Goal: Task Accomplishment & Management: Manage account settings

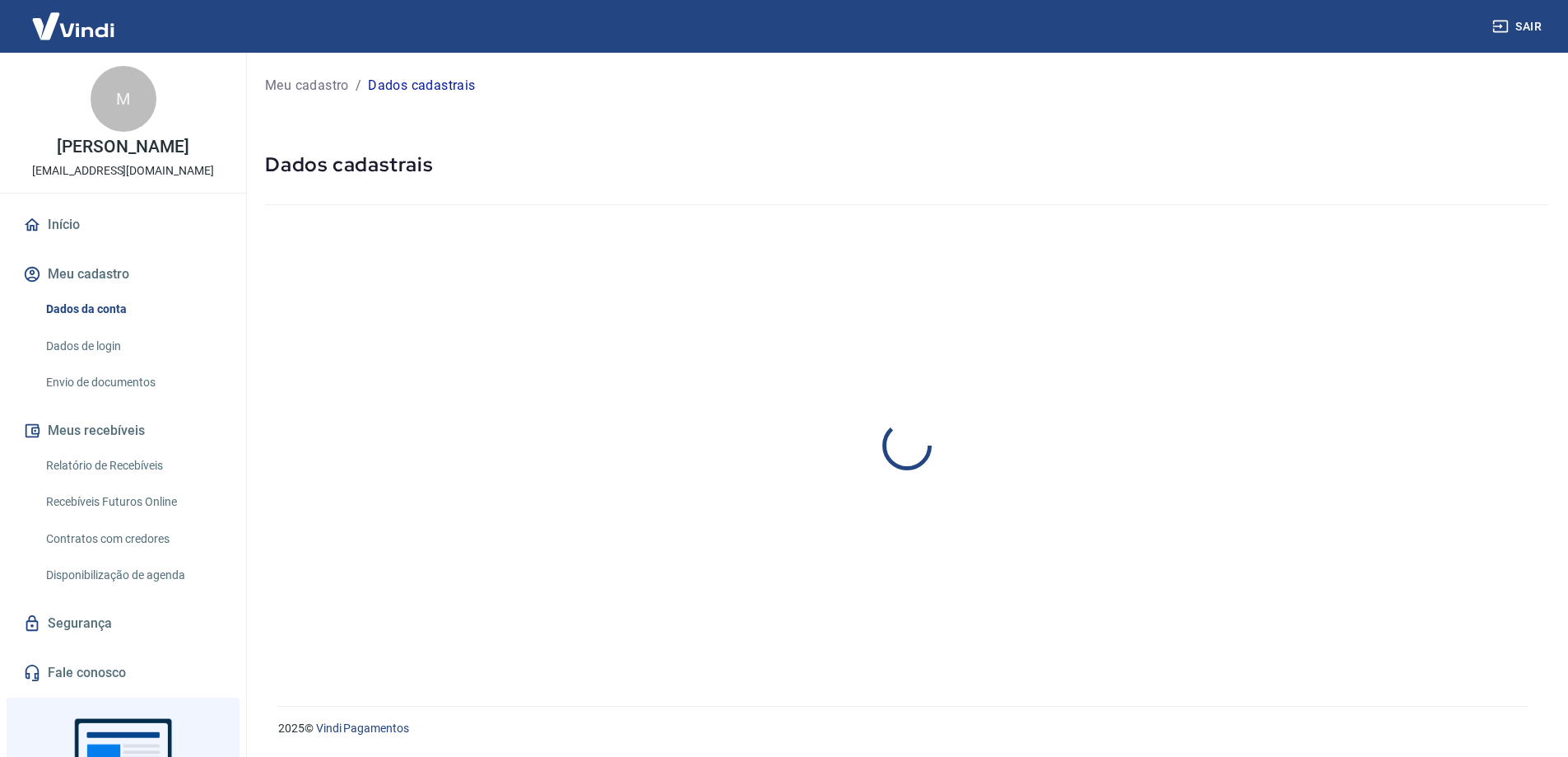
select select "SC"
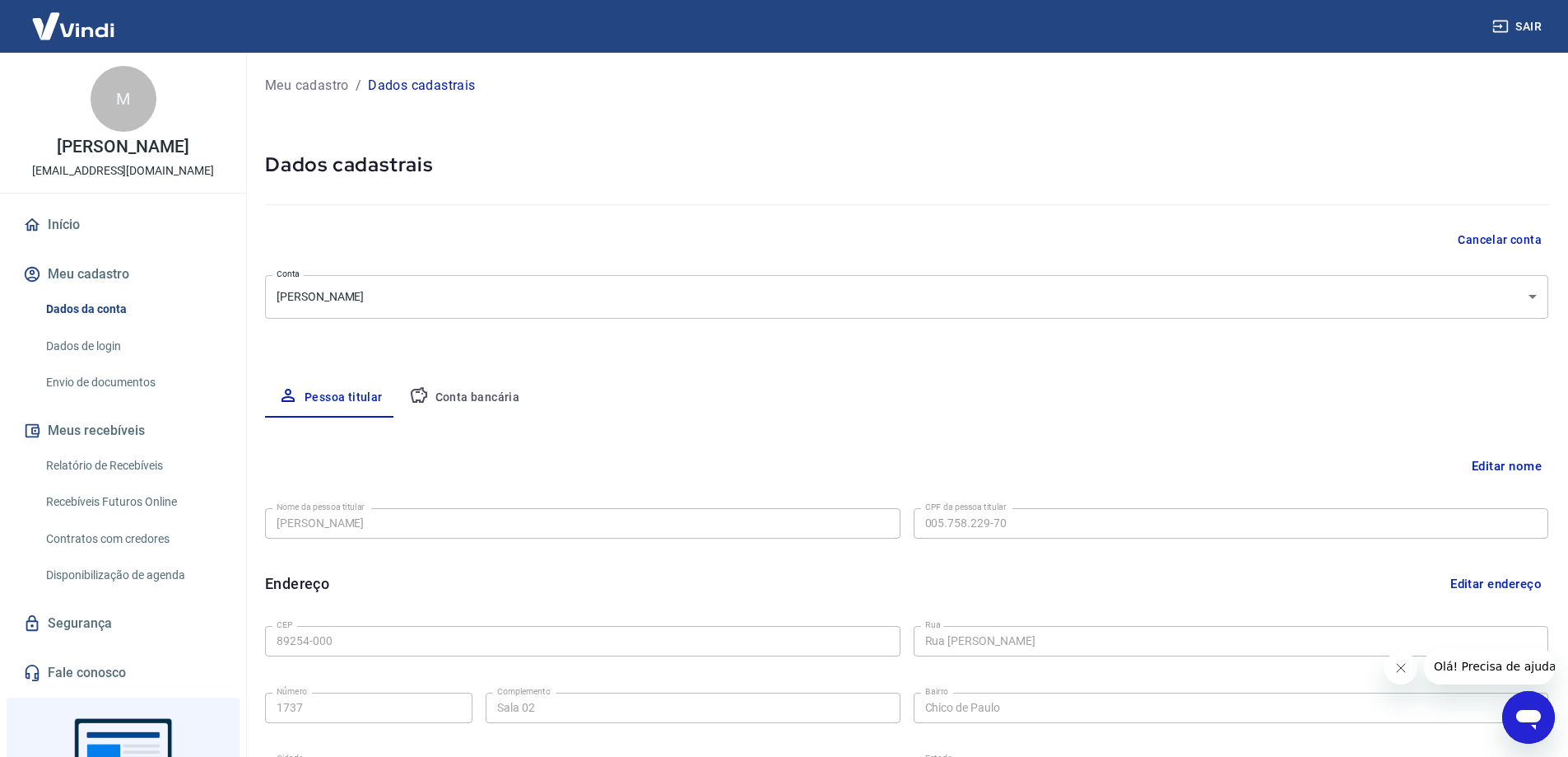
click at [67, 37] on img at bounding box center [73, 26] width 107 height 50
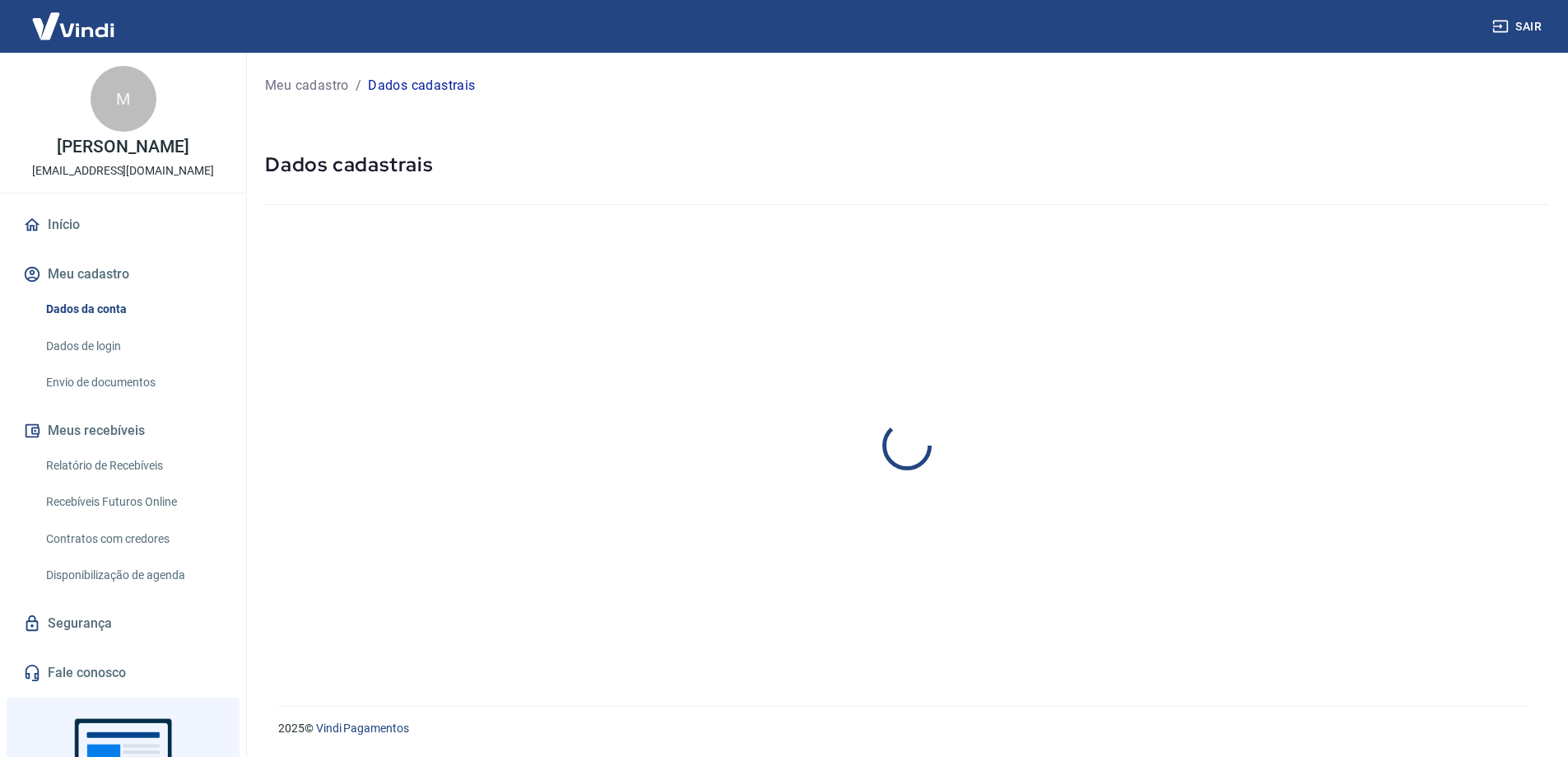
select select "SC"
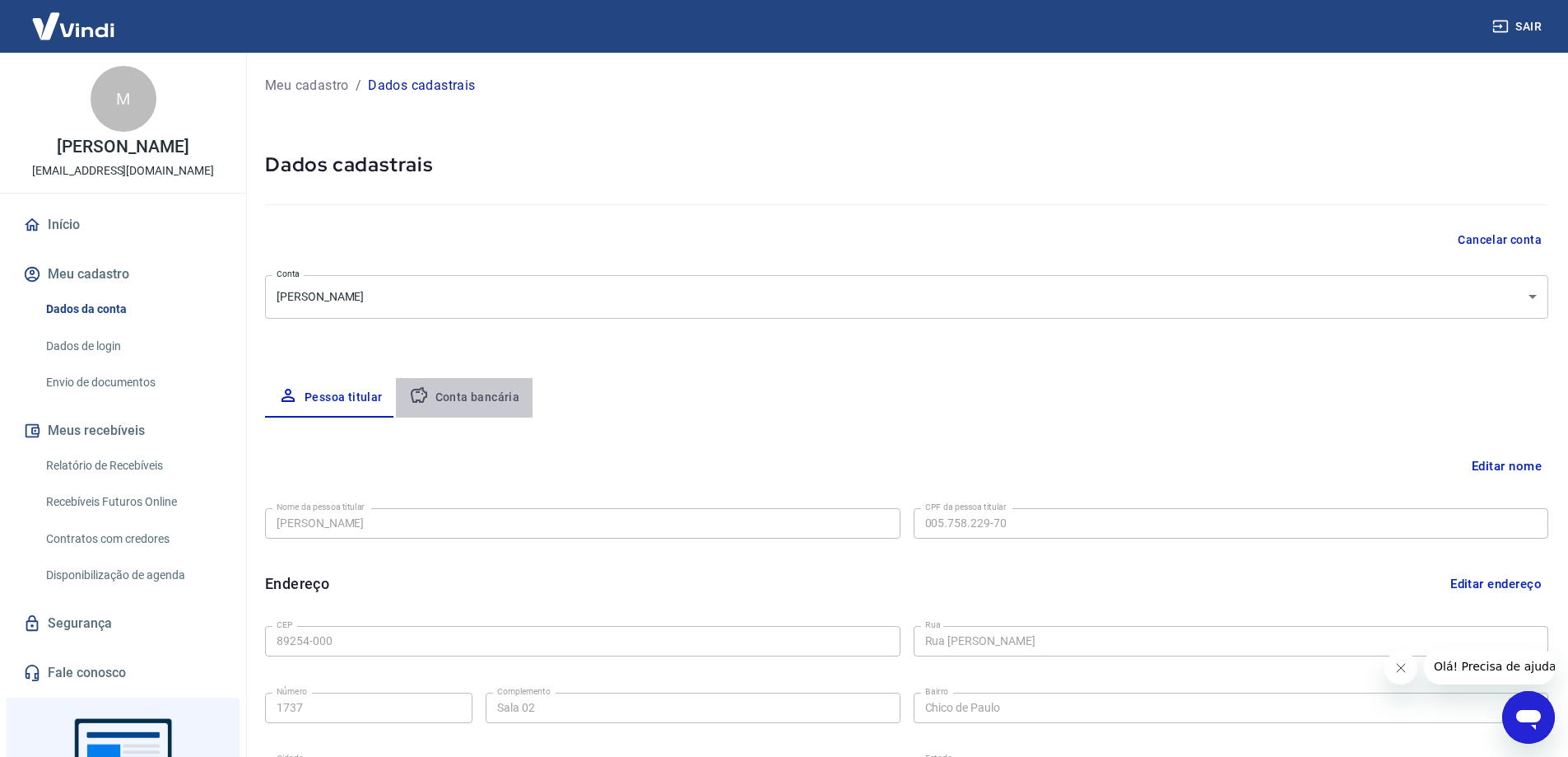
click at [494, 399] on button "Conta bancária" at bounding box center [464, 398] width 138 height 39
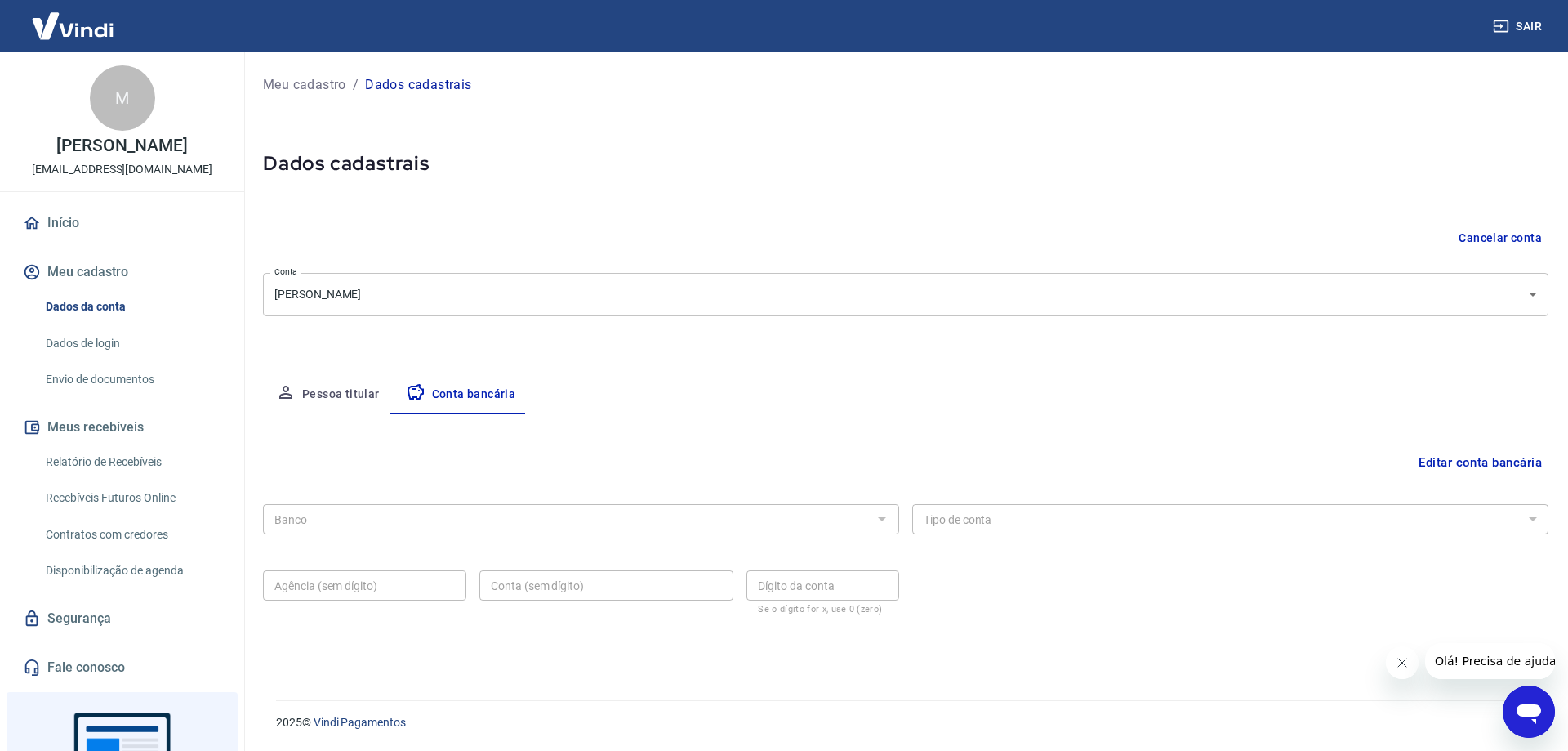
click at [1482, 451] on button "Editar conta bancária" at bounding box center [1481, 462] width 137 height 31
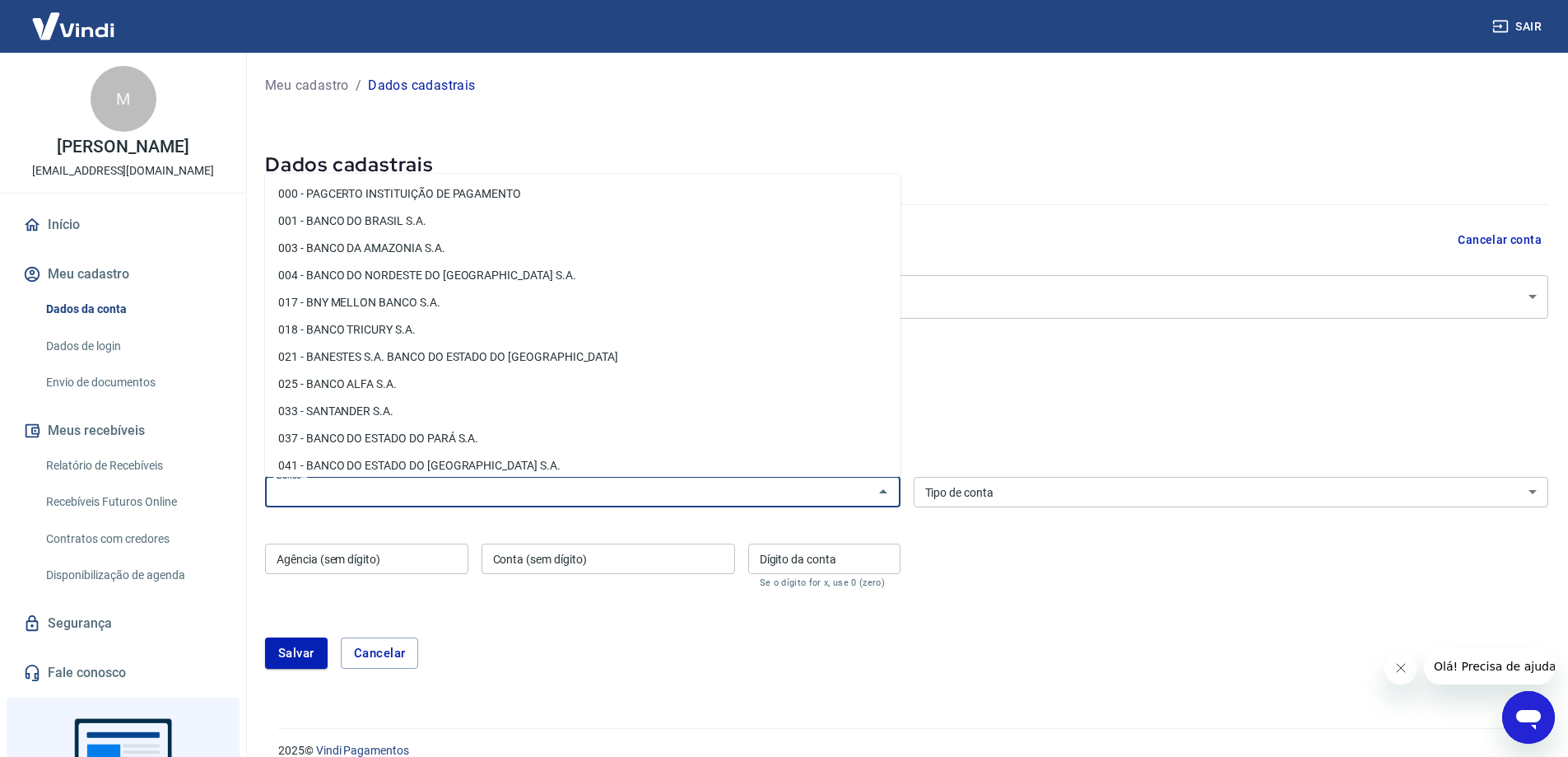
click at [828, 490] on input "Banco" at bounding box center [569, 492] width 598 height 21
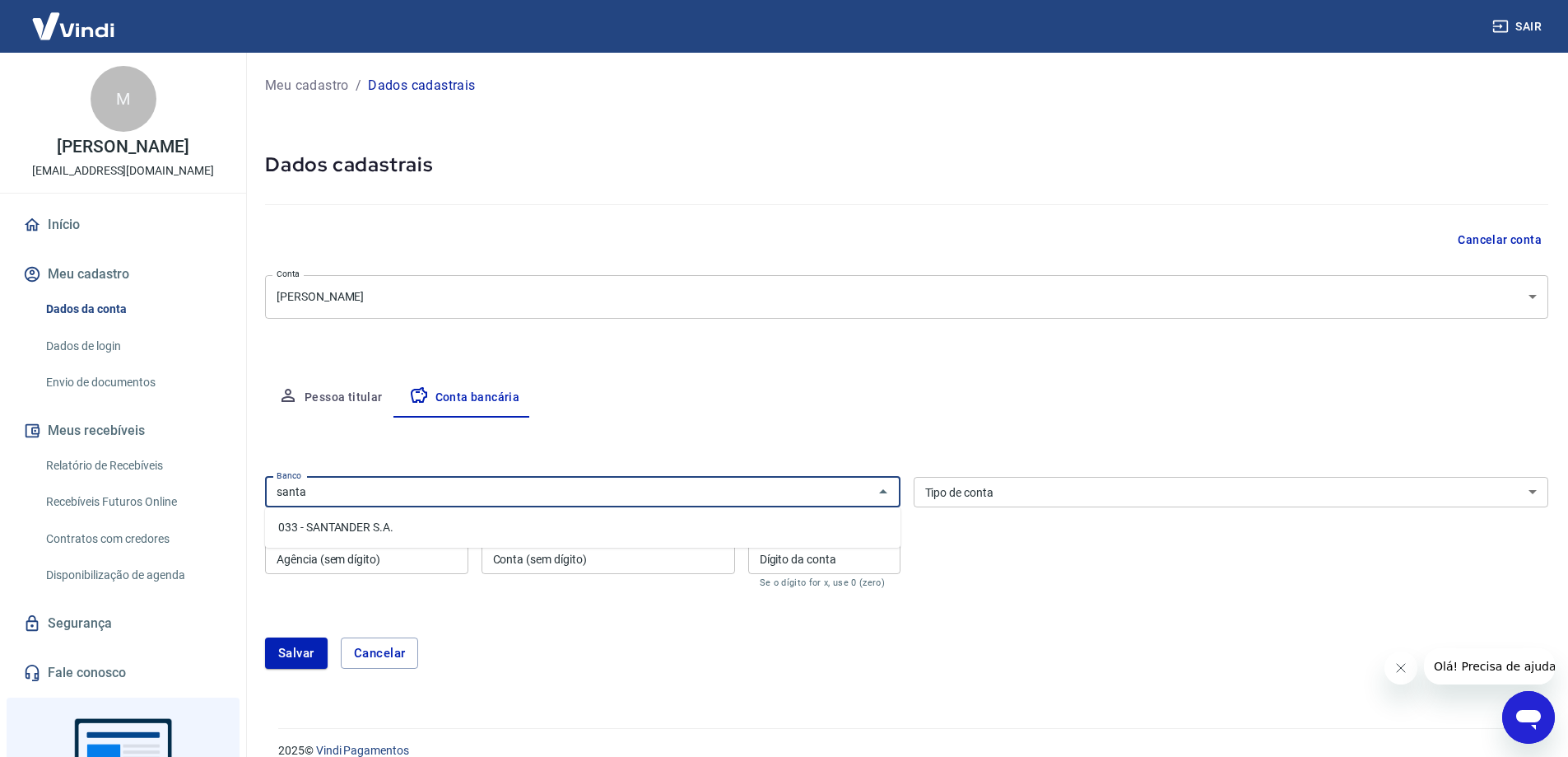
click at [457, 523] on li "033 - SANTANDER S.A." at bounding box center [582, 528] width 635 height 27
type input "033 - SANTANDER S.A."
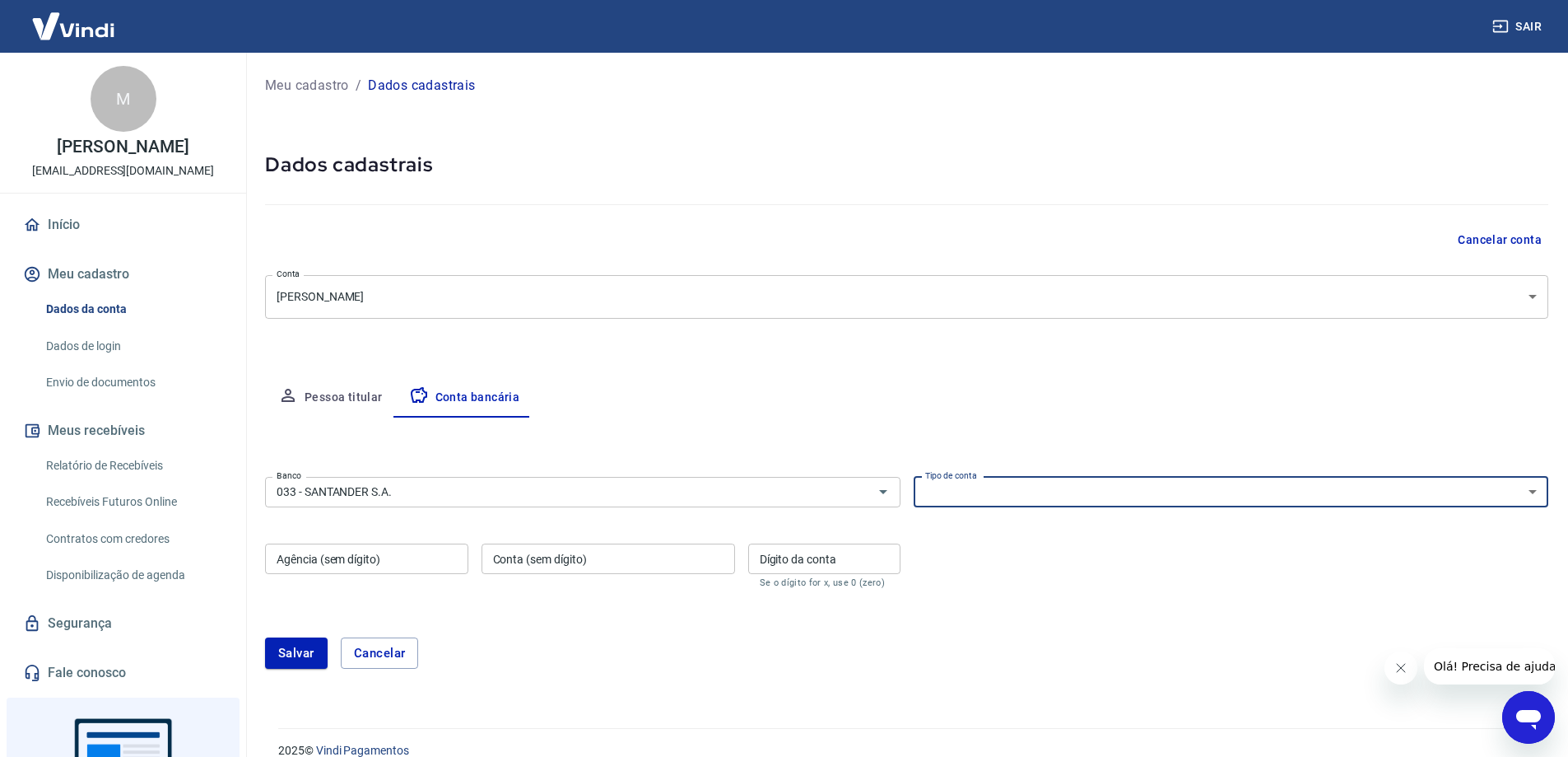
click at [1056, 487] on select "Conta Corrente Conta Poupança" at bounding box center [1231, 492] width 635 height 31
select select "1"
click at [914, 476] on select "Conta Corrente Conta Poupança" at bounding box center [1231, 492] width 635 height 31
drag, startPoint x: 386, startPoint y: 547, endPoint x: 394, endPoint y: 558, distance: 13.6
click at [389, 553] on input "Agência (sem dígito)" at bounding box center [367, 559] width 203 height 31
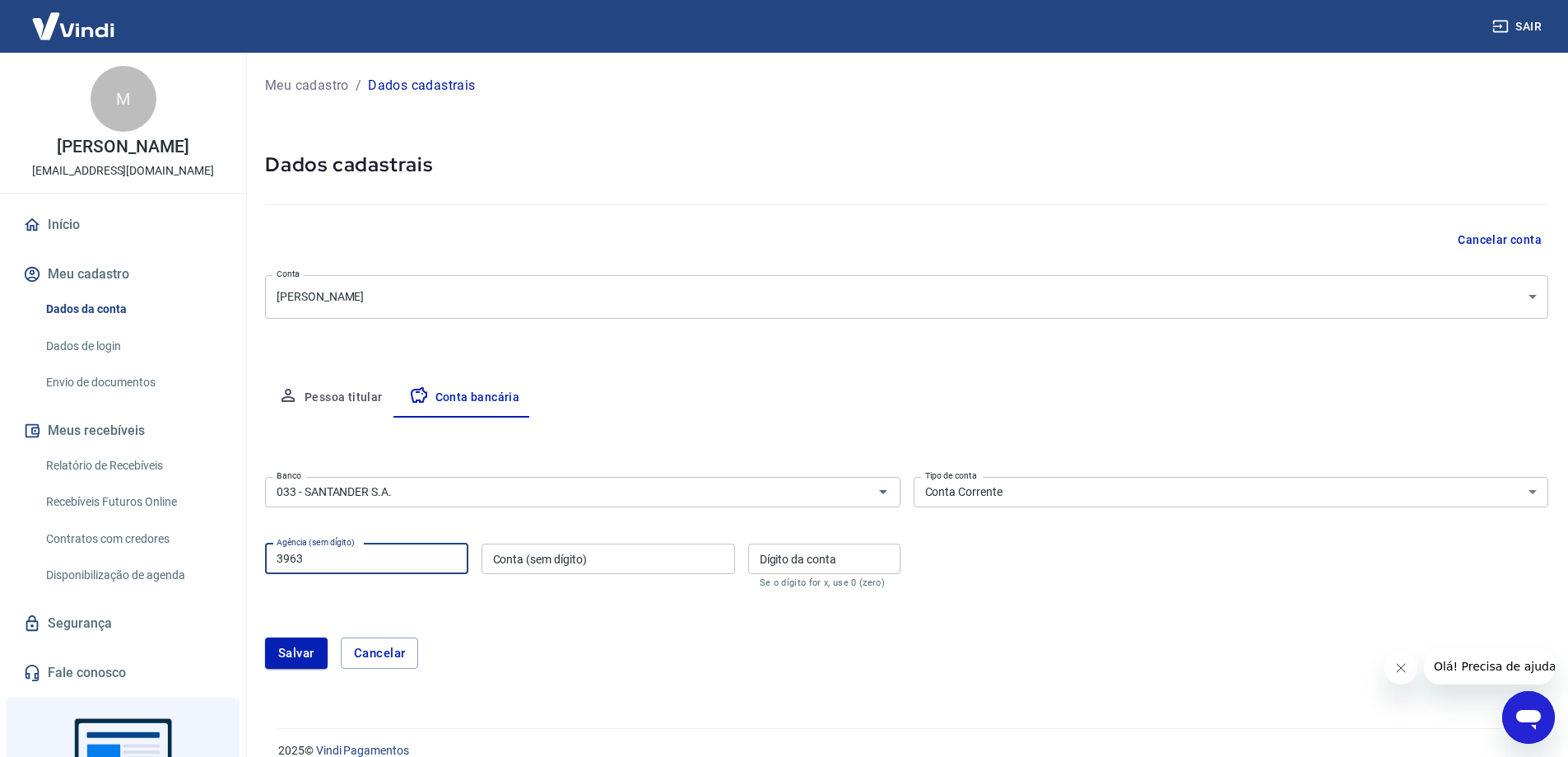
type input "3963"
type input "01053466"
click at [800, 557] on input "Dígito da conta" at bounding box center [824, 559] width 152 height 31
type input "8"
click at [345, 564] on input "3963" at bounding box center [367, 559] width 203 height 31
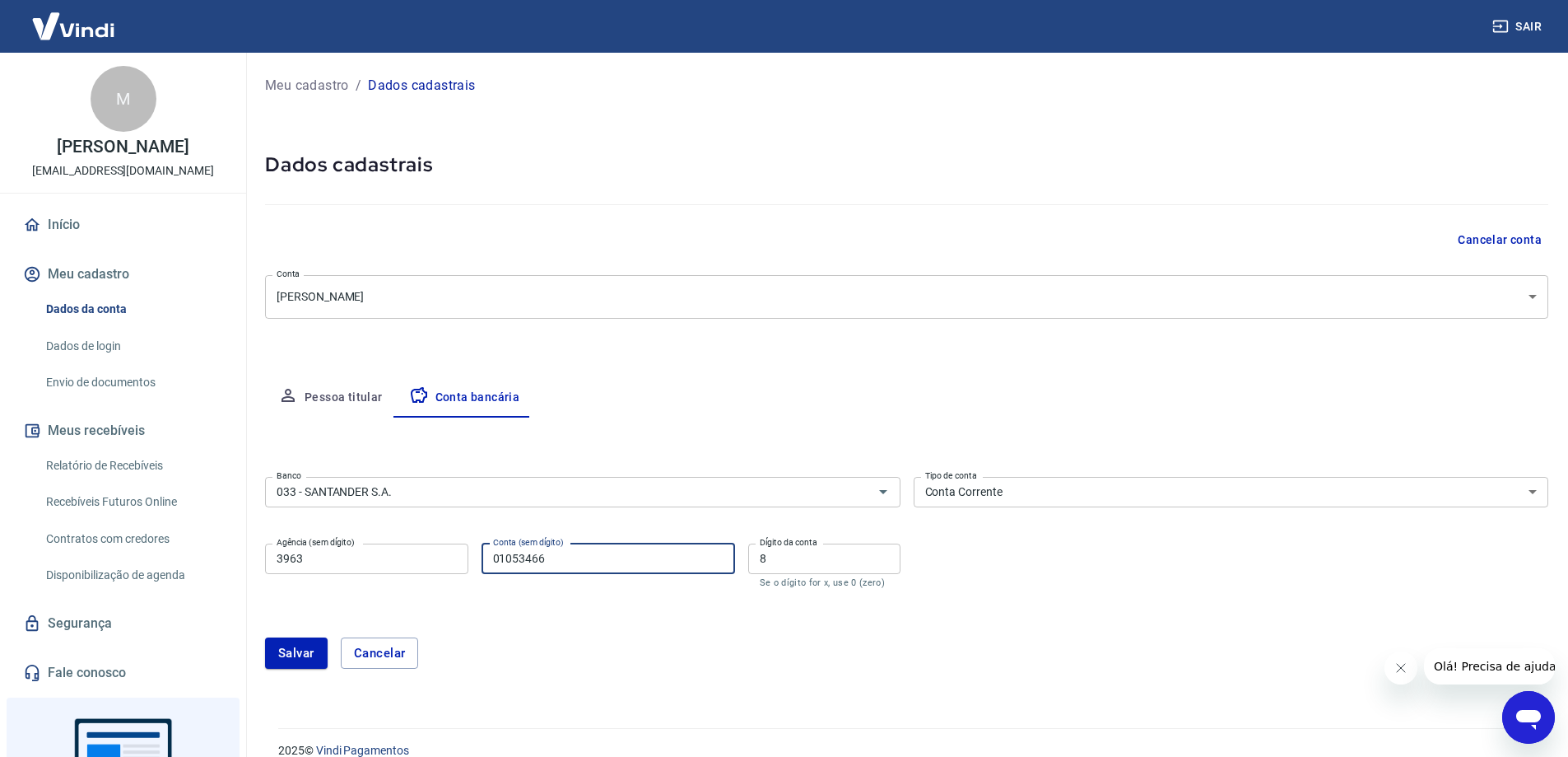
click at [557, 553] on input "01053466" at bounding box center [608, 559] width 254 height 31
click at [280, 654] on button "Salvar" at bounding box center [296, 653] width 62 height 32
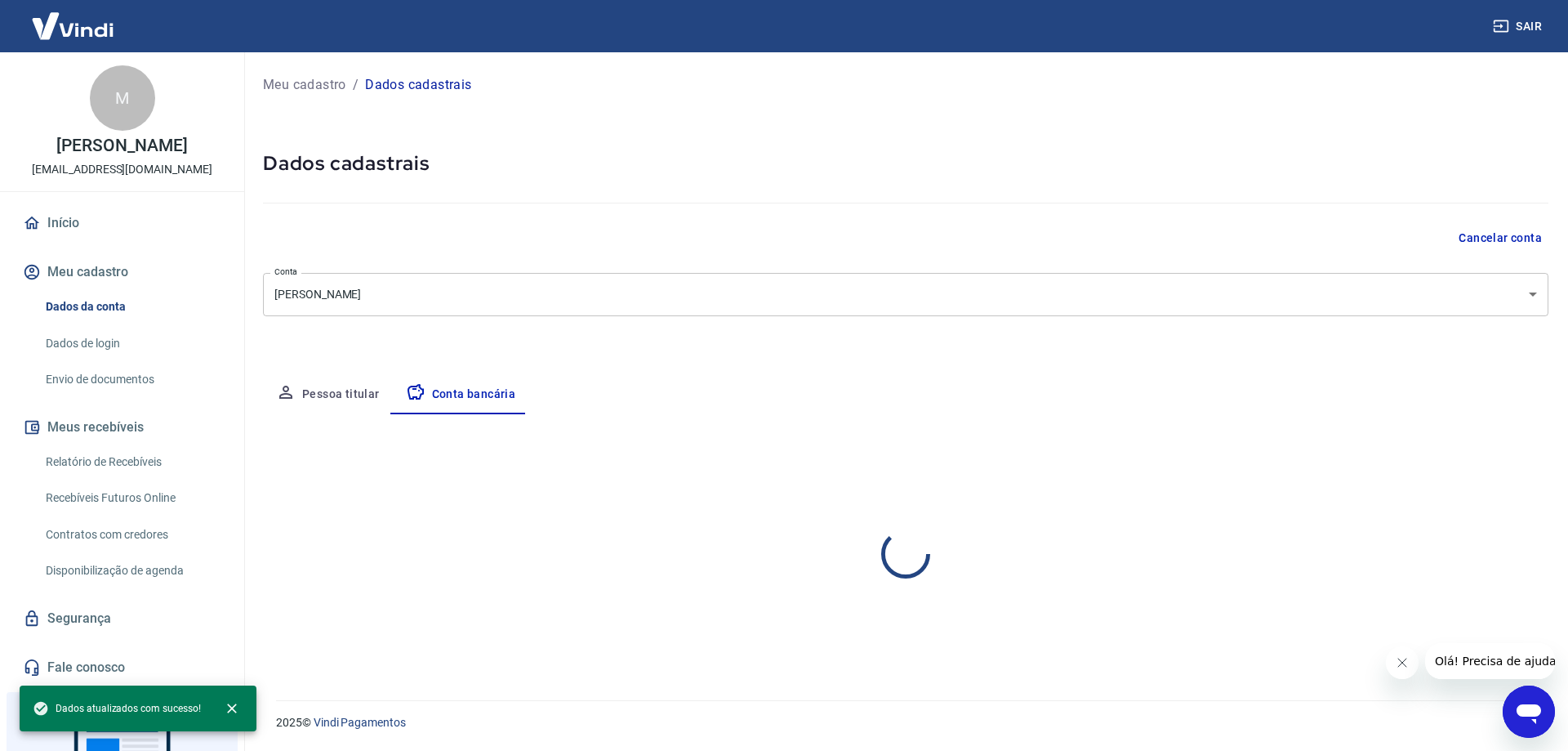
select select "1"
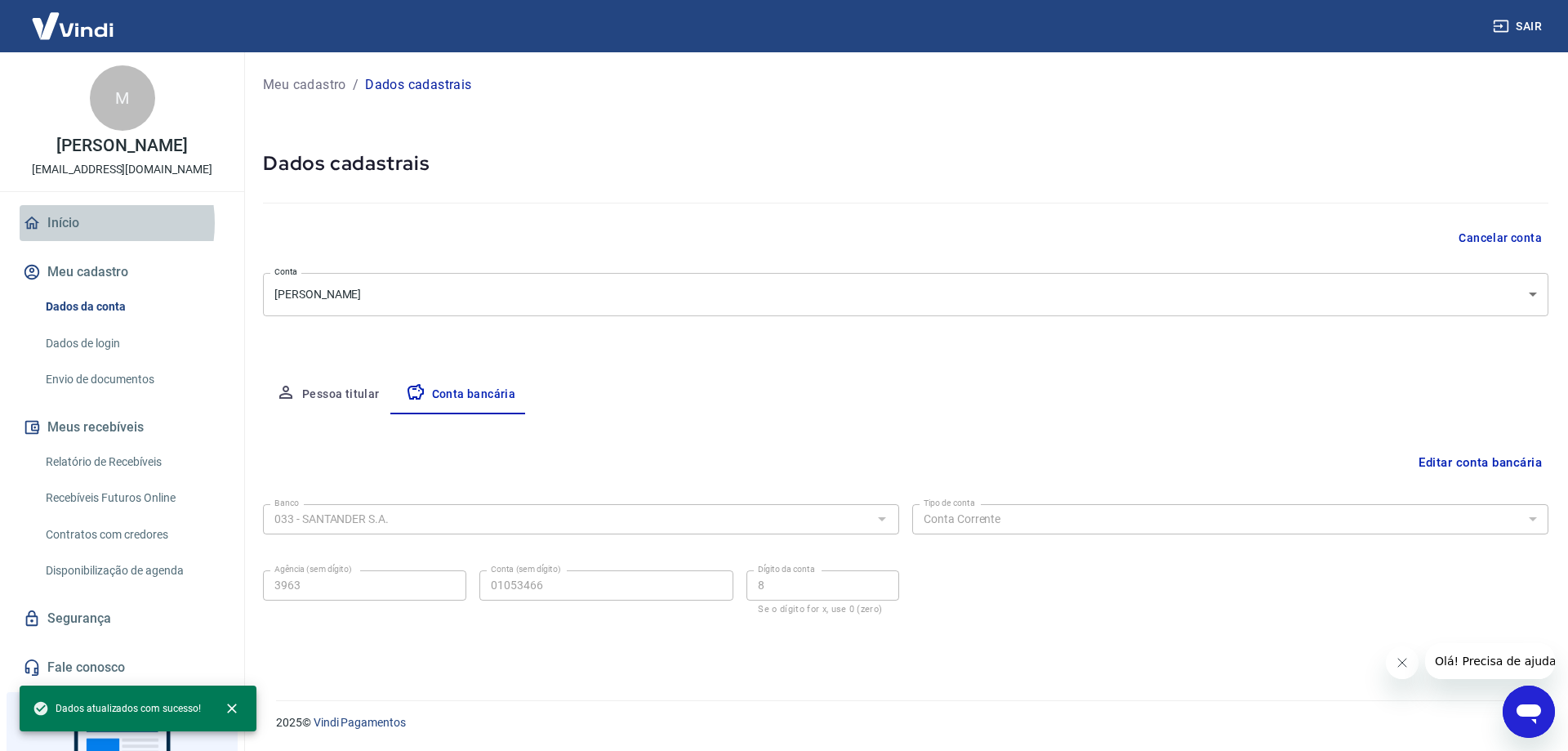
click at [81, 223] on link "Início" at bounding box center [122, 223] width 205 height 36
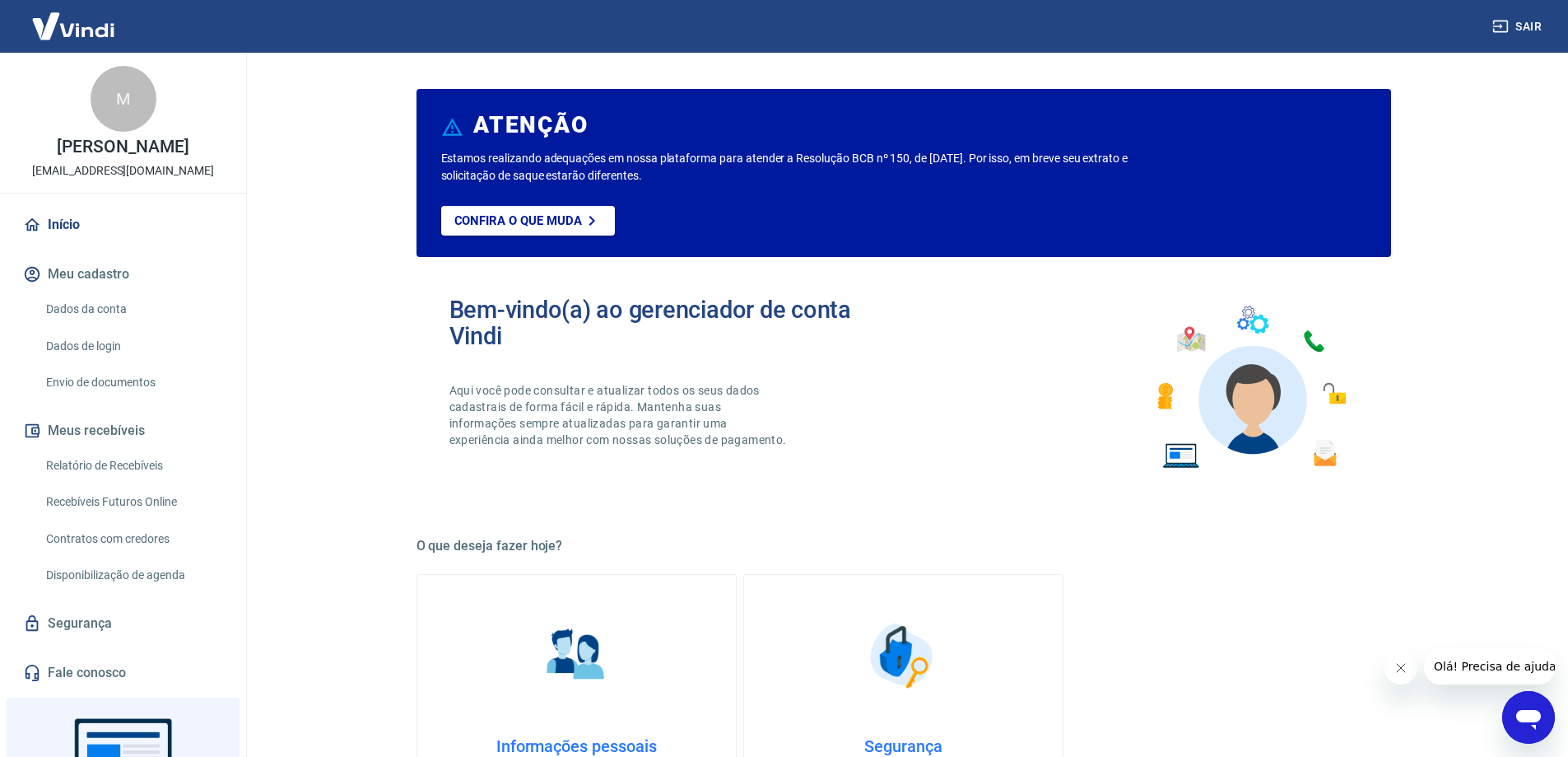
scroll to position [329, 0]
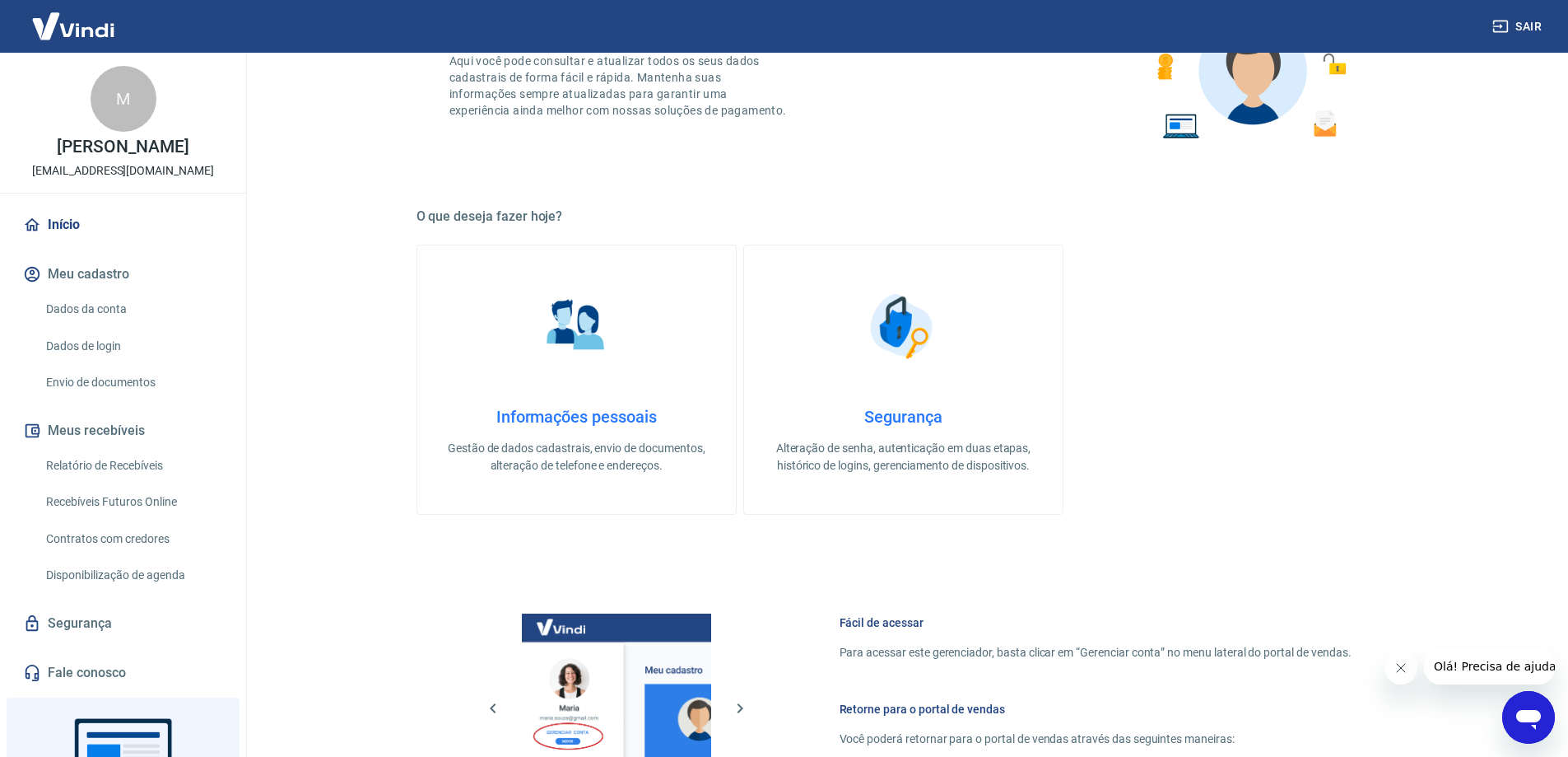
click at [873, 397] on link "Segurança Alteração de senha, autenticação em duas etapas, histórico de logins,…" at bounding box center [903, 380] width 321 height 270
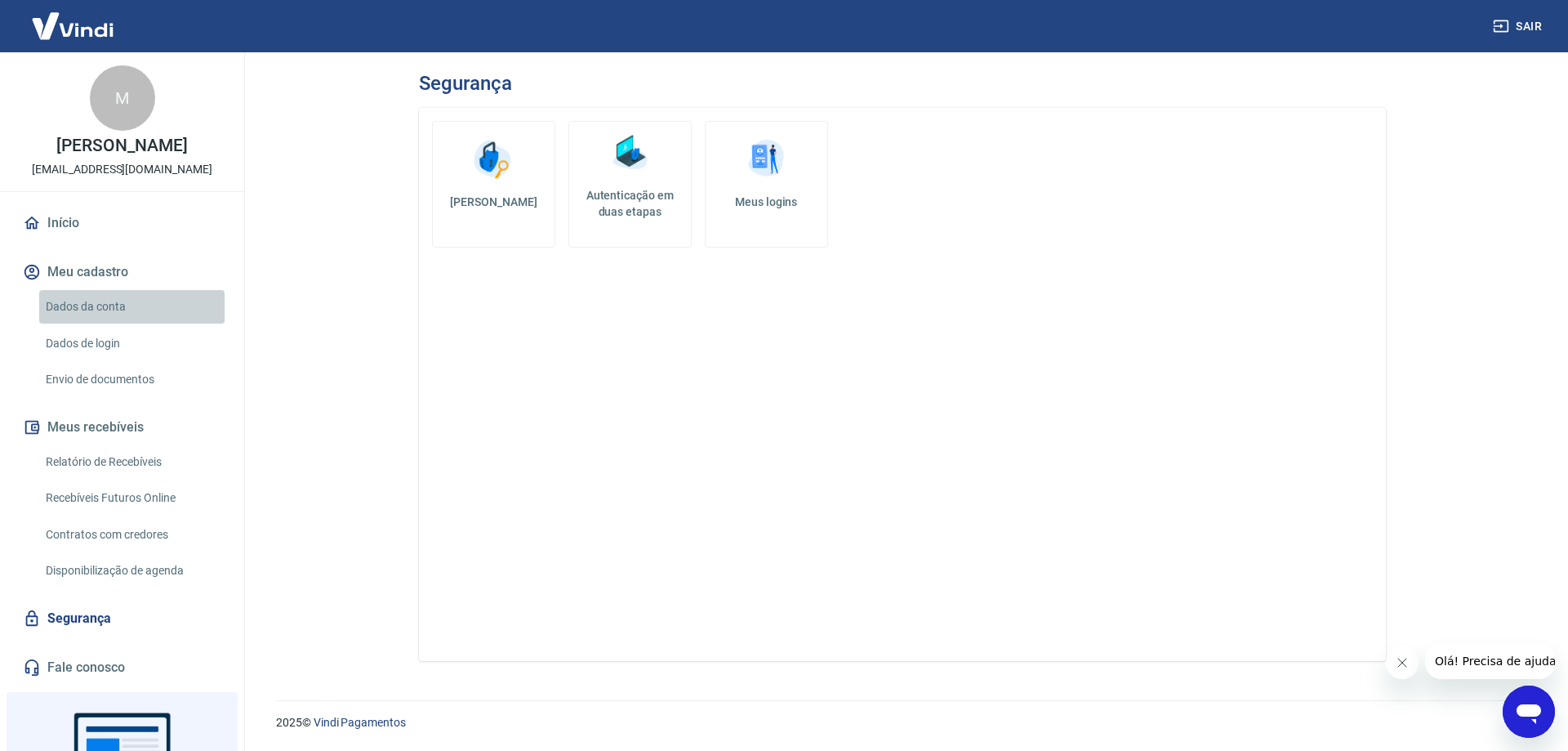
click at [144, 297] on link "Dados da conta" at bounding box center [132, 306] width 186 height 33
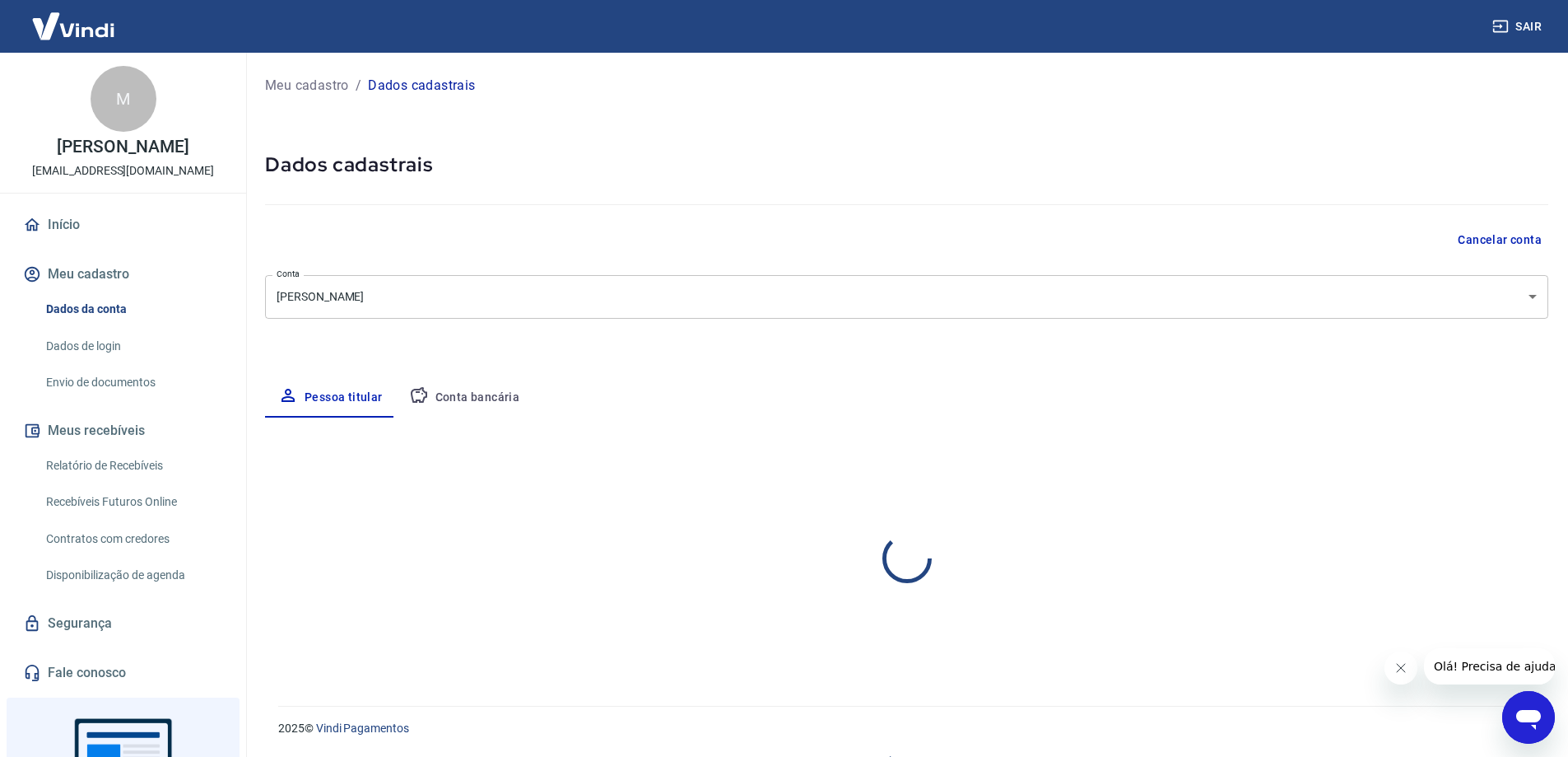
select select "SC"
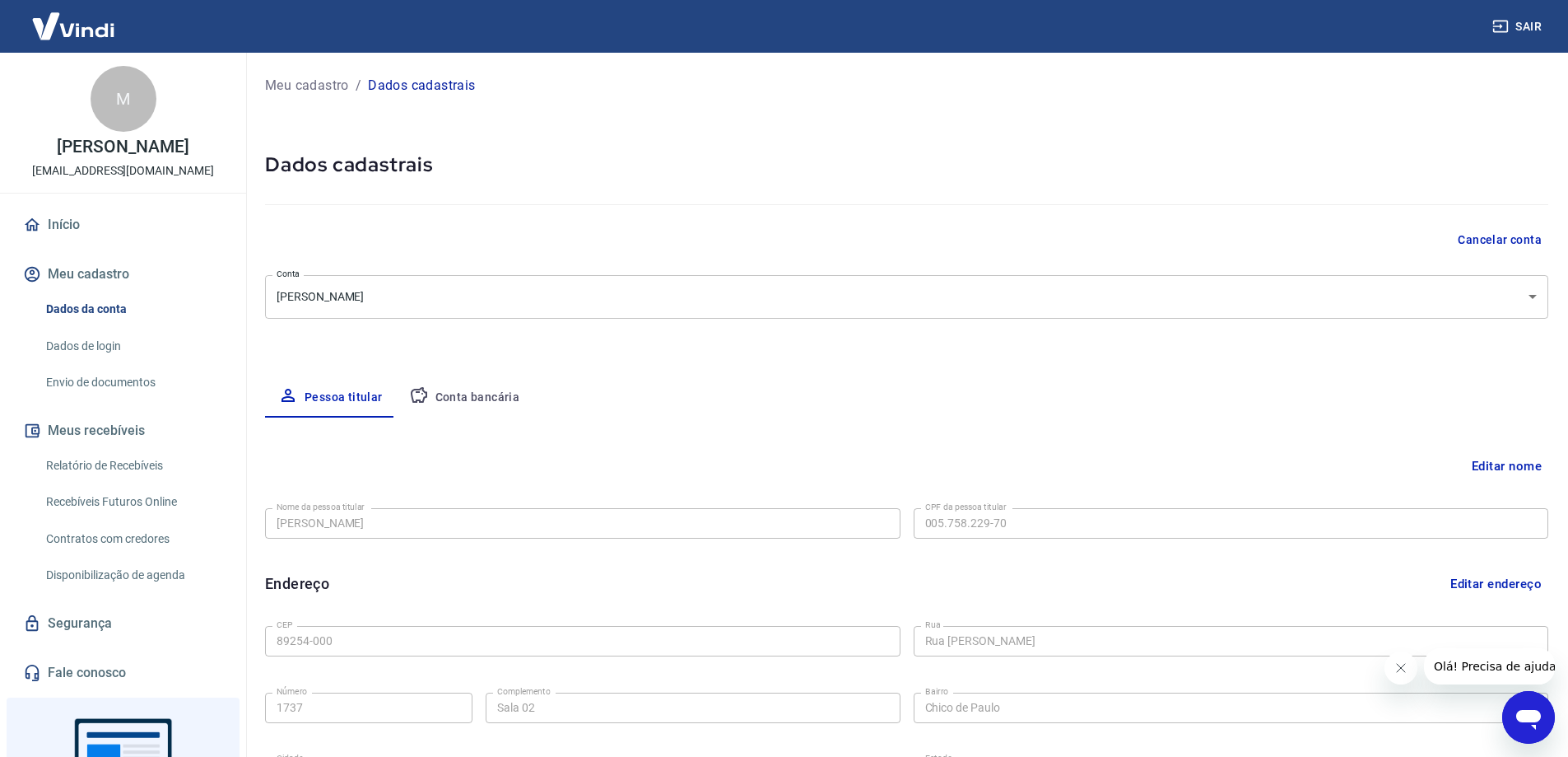
click at [117, 333] on link "Dados de login" at bounding box center [133, 346] width 187 height 33
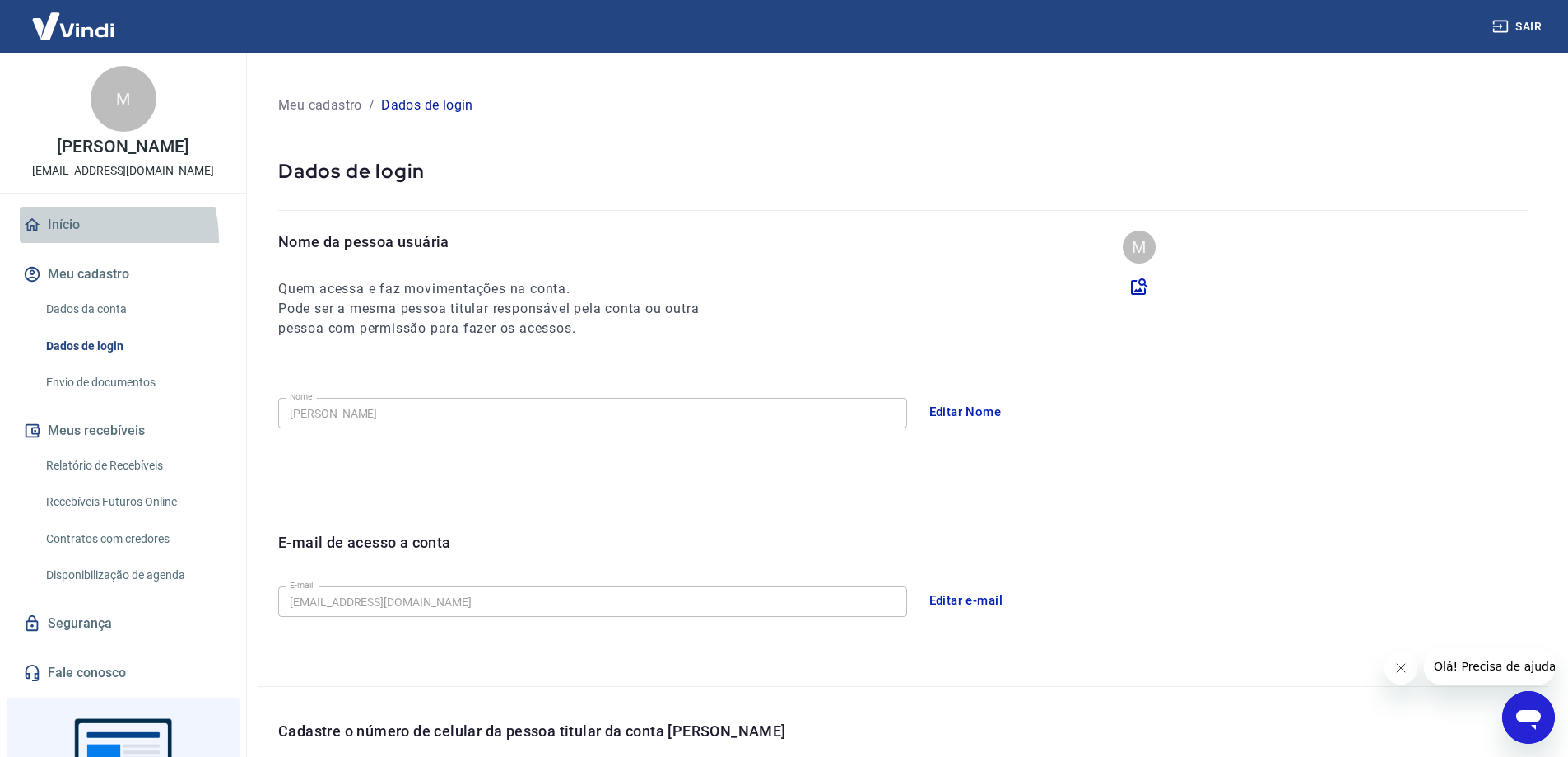
click at [55, 242] on link "Início" at bounding box center [123, 225] width 207 height 36
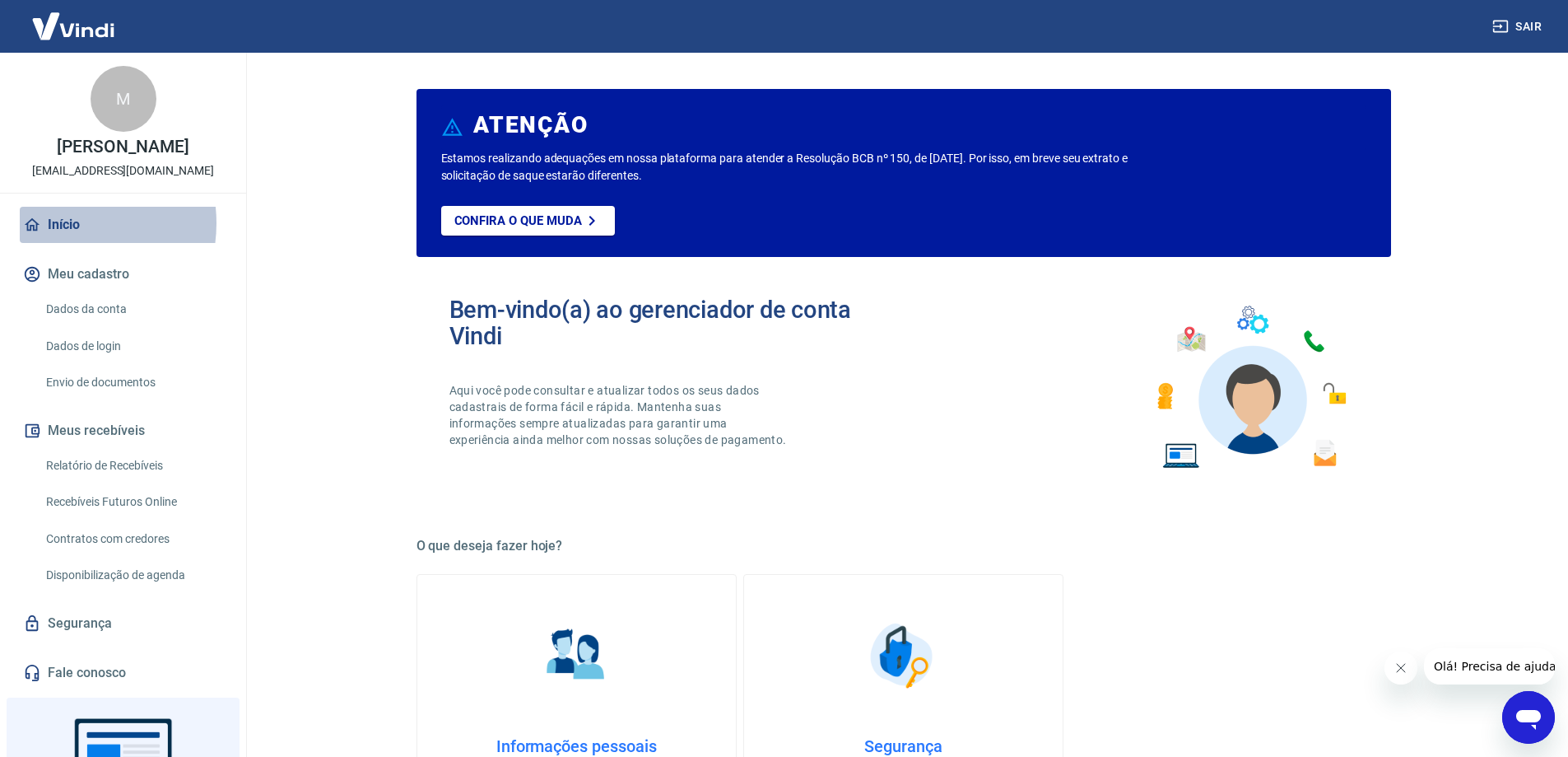
click at [62, 223] on link "Início" at bounding box center [123, 225] width 207 height 36
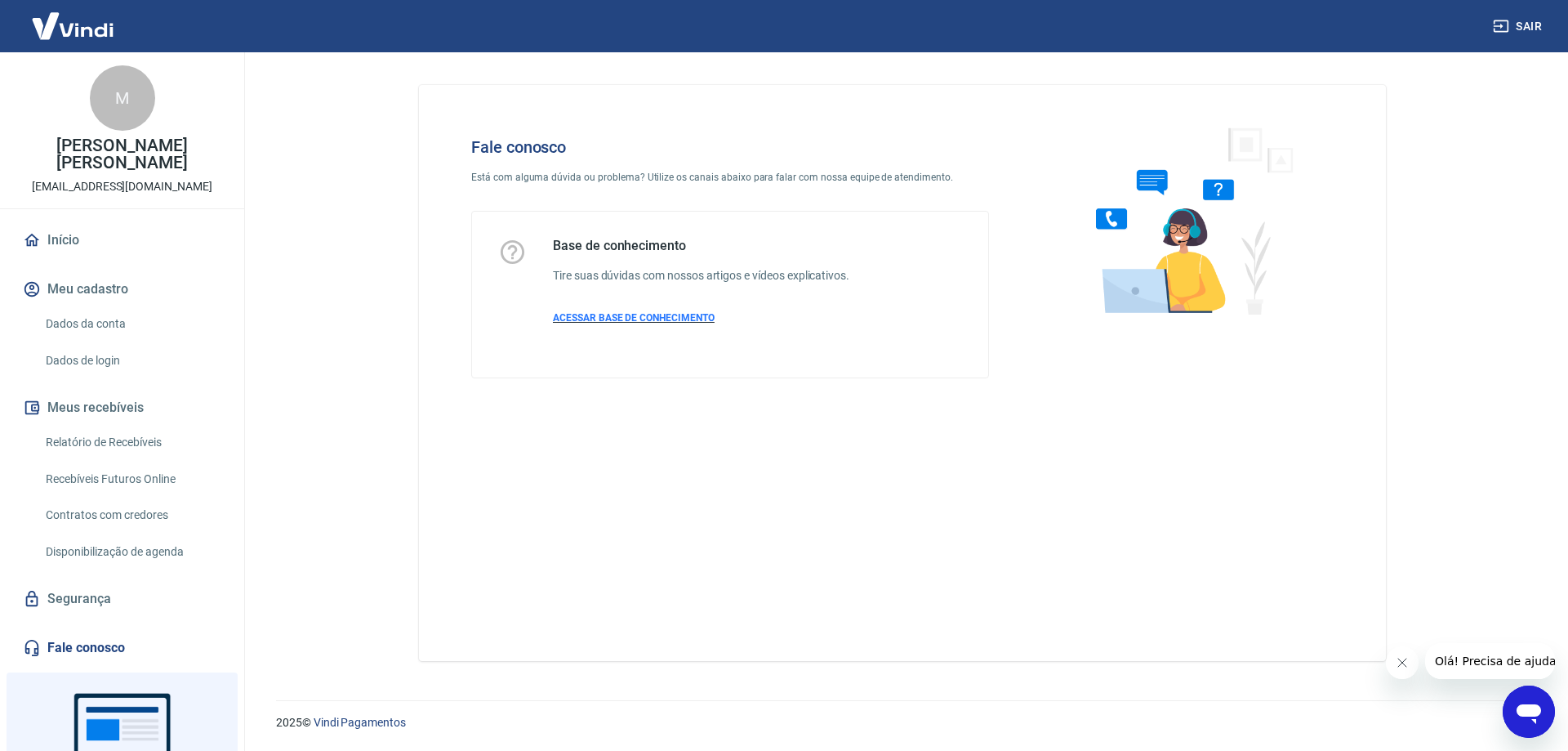
click at [608, 317] on span "ACESSAR BASE DE CONHECIMENTO" at bounding box center [634, 317] width 162 height 11
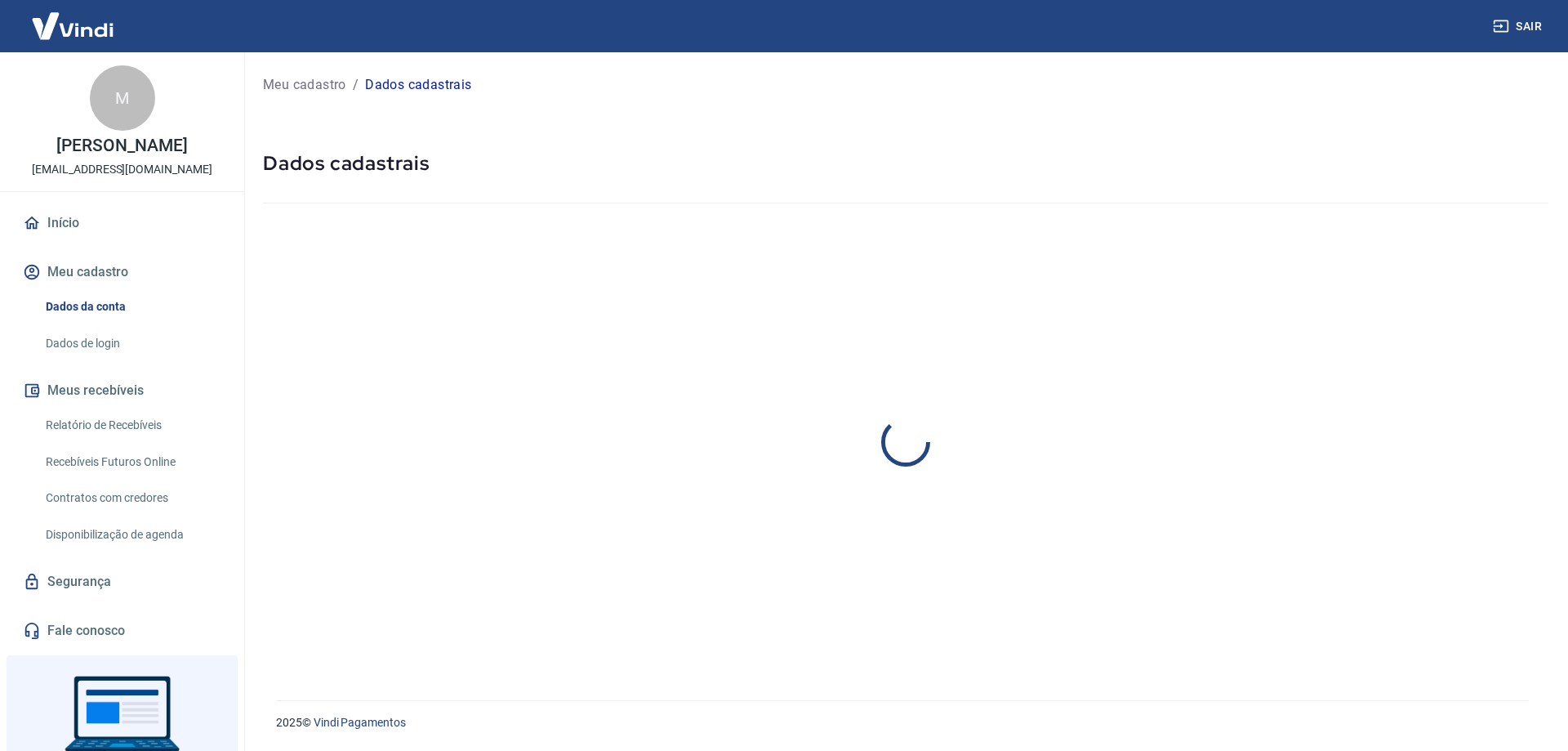
select select "SC"
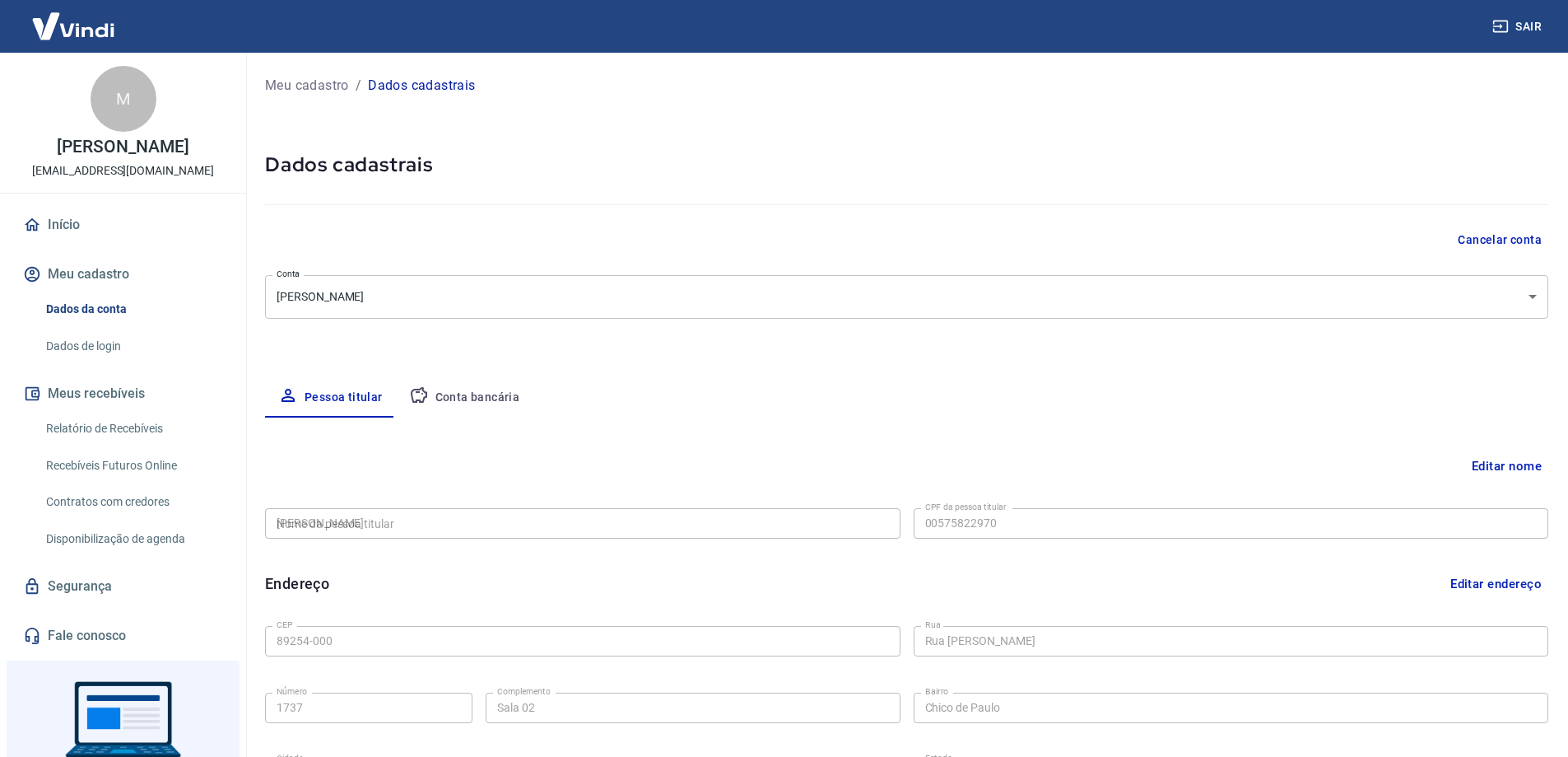
type input "005.758.229-70"
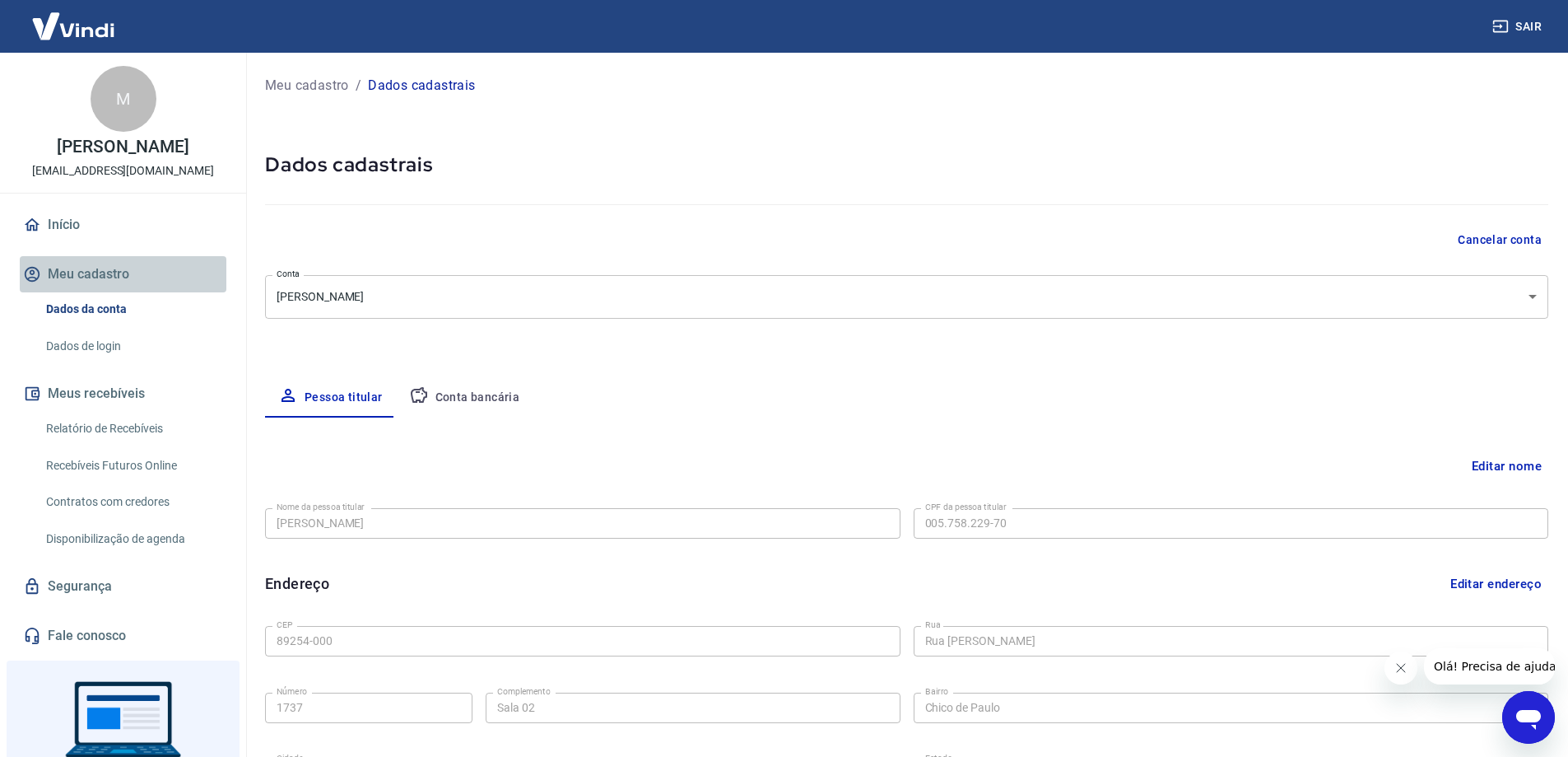
click at [149, 287] on button "Meu cadastro" at bounding box center [123, 274] width 207 height 36
click at [315, 94] on p "Meu cadastro" at bounding box center [307, 86] width 84 height 20
